Goal: Register for event/course

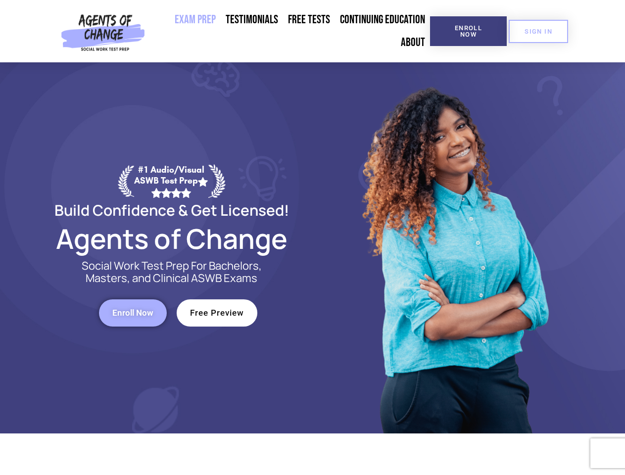
click at [313, 238] on div at bounding box center [454, 247] width 282 height 371
click at [468, 31] on span "Enroll Now" at bounding box center [468, 31] width 45 height 13
click at [538, 31] on span "SIGN IN" at bounding box center [539, 31] width 28 height 6
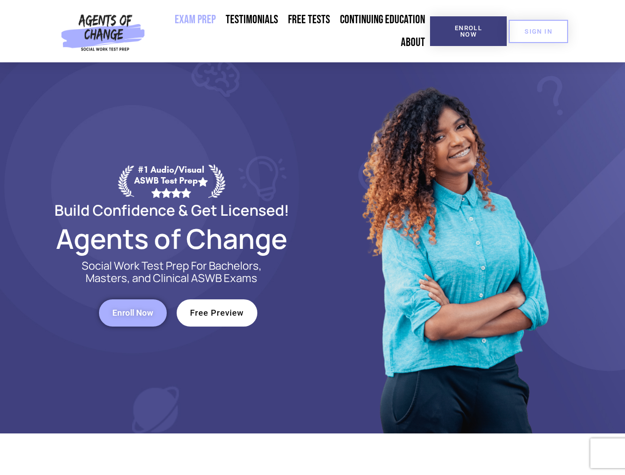
click at [133, 313] on span "Enroll Now" at bounding box center [132, 313] width 41 height 8
click at [217, 313] on span "Free Preview" at bounding box center [217, 313] width 54 height 8
